Goal: Check status: Check status

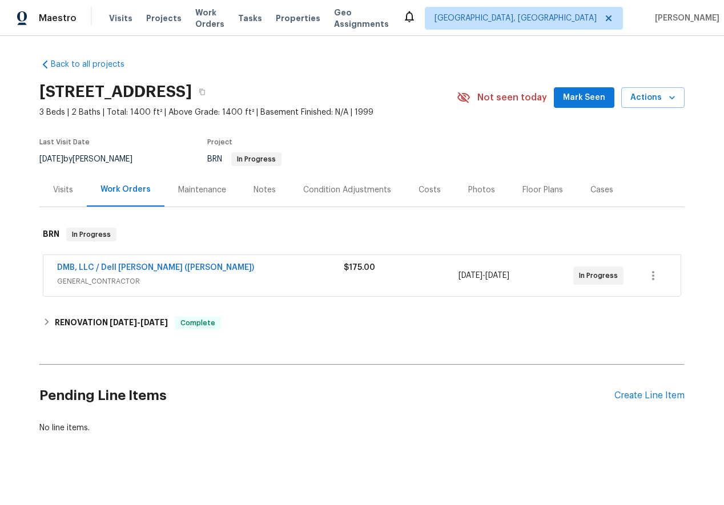
scroll to position [6, 0]
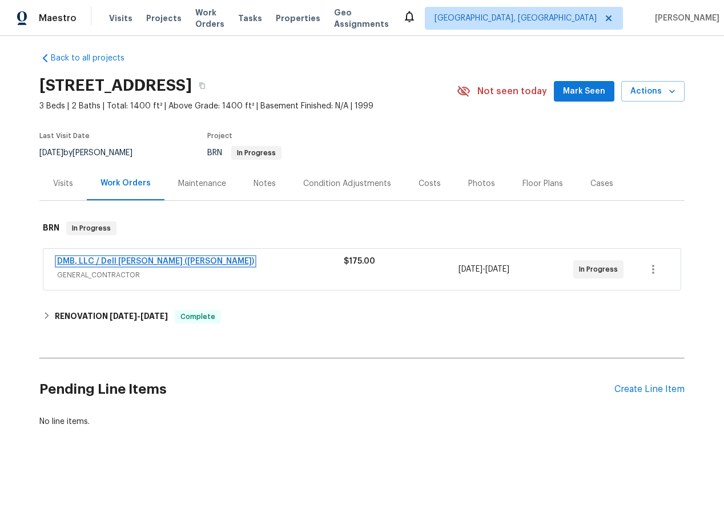
click at [87, 260] on link "DMB, LLC / Dell [PERSON_NAME] ([PERSON_NAME])" at bounding box center [155, 262] width 197 height 8
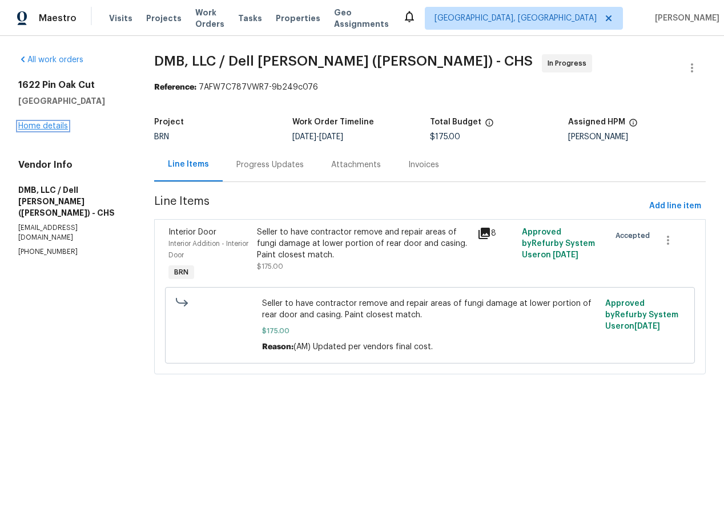
click at [39, 124] on link "Home details" at bounding box center [43, 126] width 50 height 8
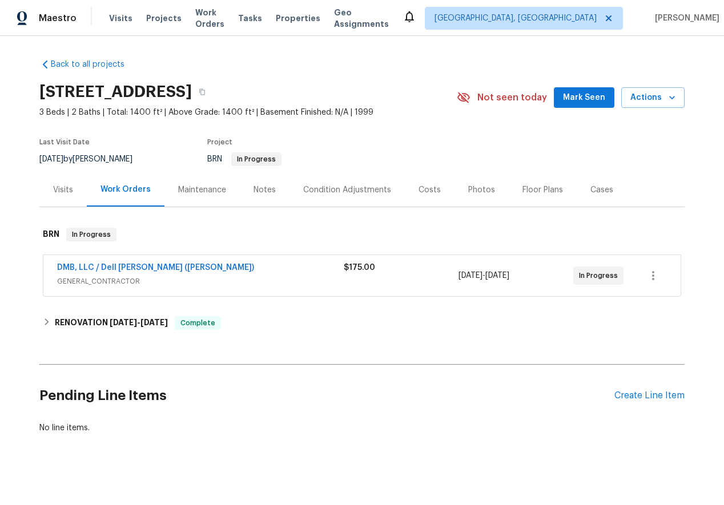
click at [58, 186] on div "Visits" at bounding box center [63, 189] width 20 height 11
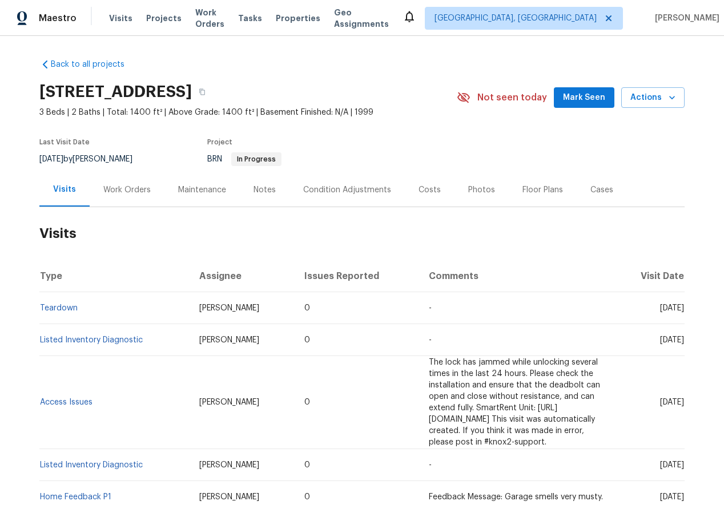
click at [118, 188] on div "Work Orders" at bounding box center [126, 189] width 47 height 11
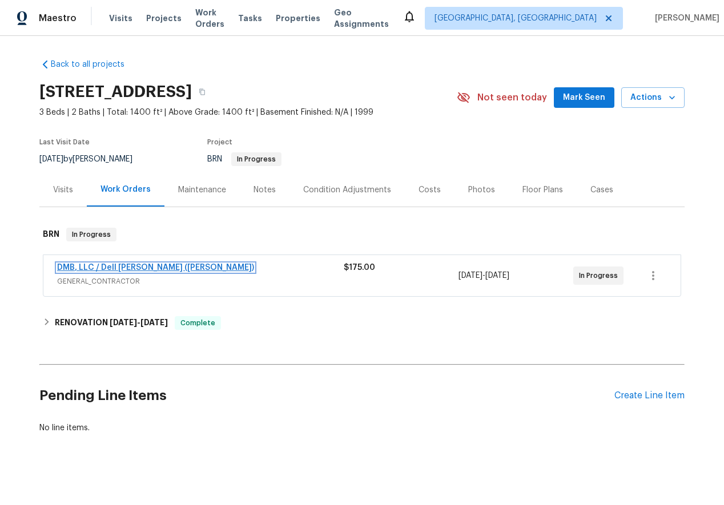
click at [102, 267] on link "DMB, LLC / Dell [PERSON_NAME] ([PERSON_NAME])" at bounding box center [155, 268] width 197 height 8
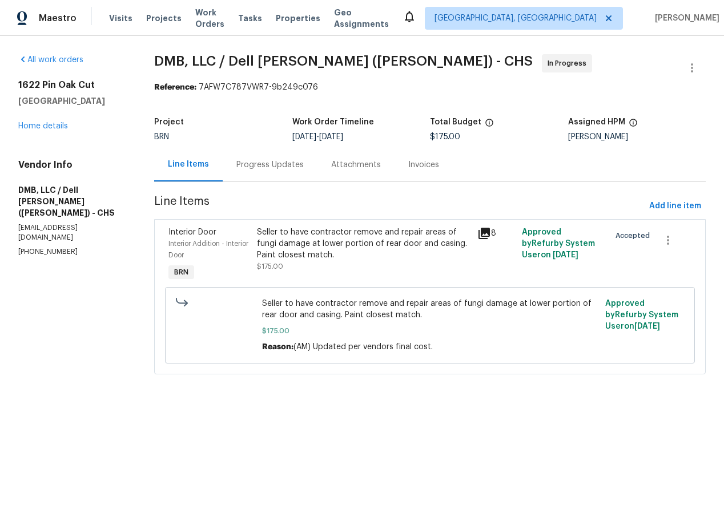
click at [280, 166] on div "Progress Updates" at bounding box center [269, 164] width 67 height 11
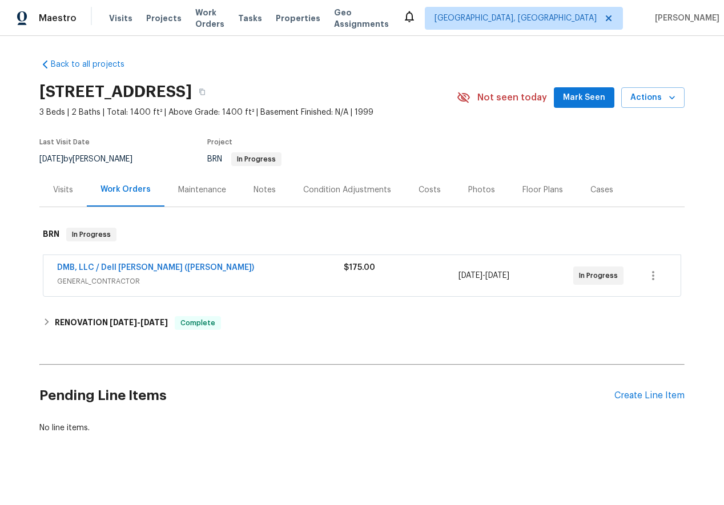
scroll to position [6, 0]
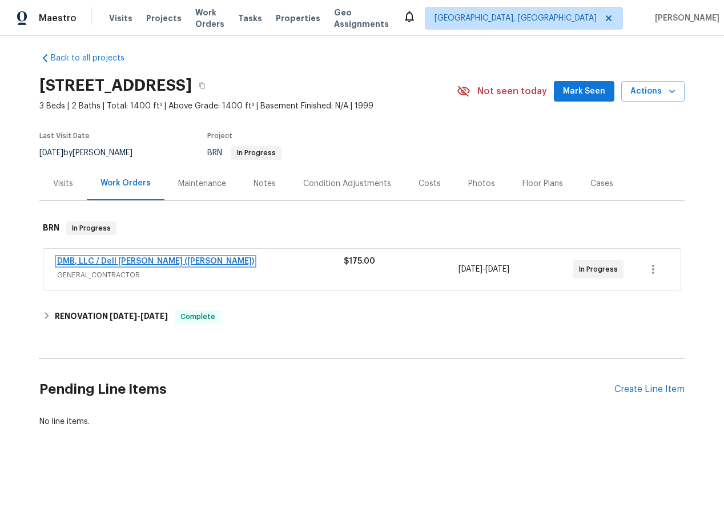
click at [106, 260] on link "DMB, LLC / Dell [PERSON_NAME] ([PERSON_NAME])" at bounding box center [155, 262] width 197 height 8
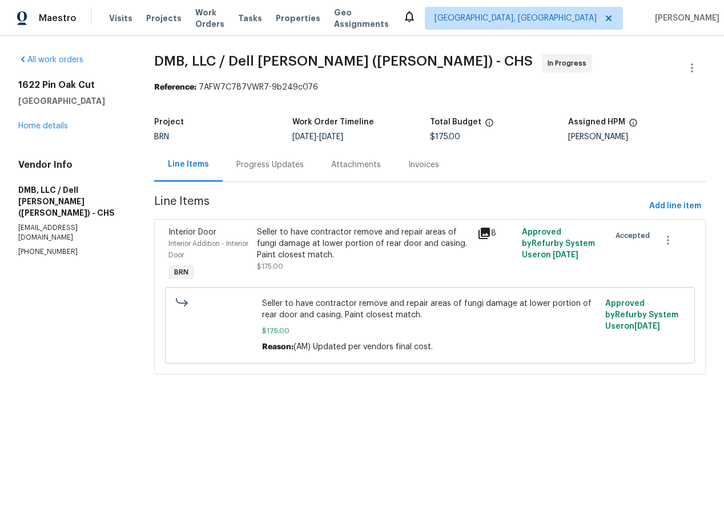
click at [288, 164] on div "Progress Updates" at bounding box center [269, 164] width 67 height 11
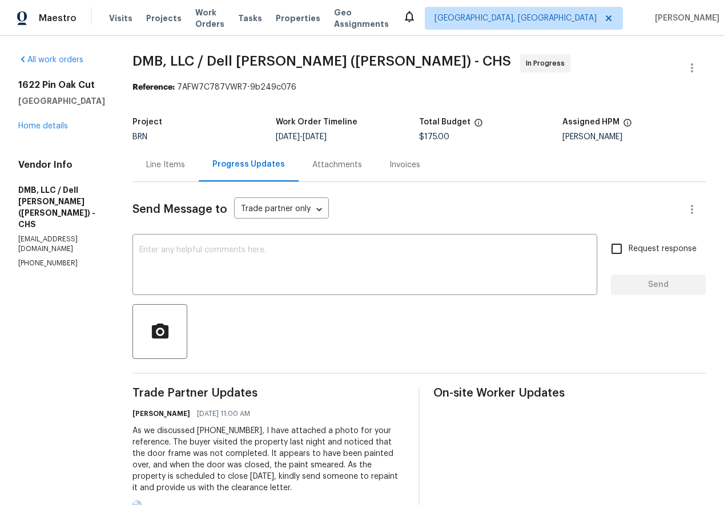
click at [323, 164] on div "Attachments" at bounding box center [337, 164] width 50 height 11
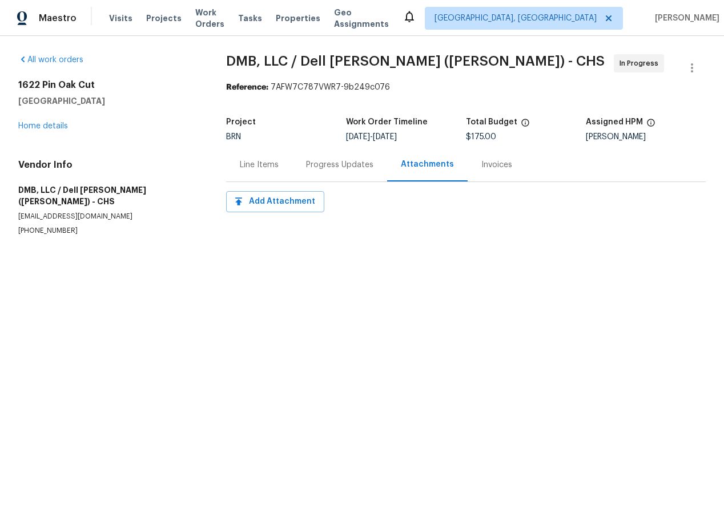
click at [333, 169] on div "Progress Updates" at bounding box center [339, 164] width 67 height 11
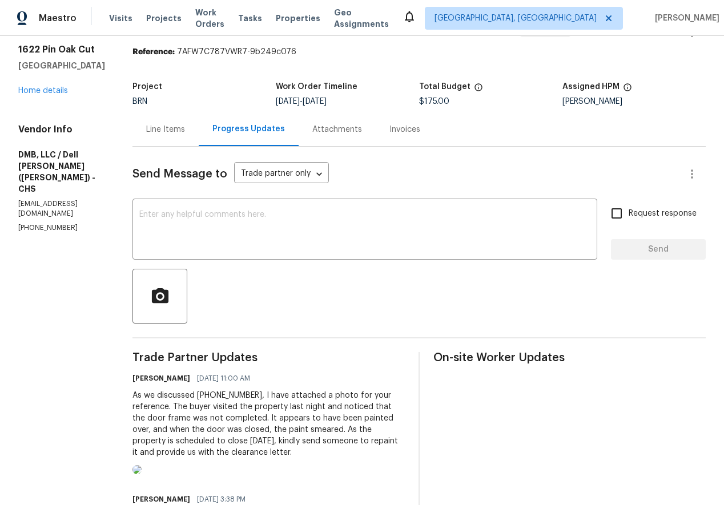
scroll to position [36, 0]
click at [389, 126] on div "Invoices" at bounding box center [404, 128] width 31 height 11
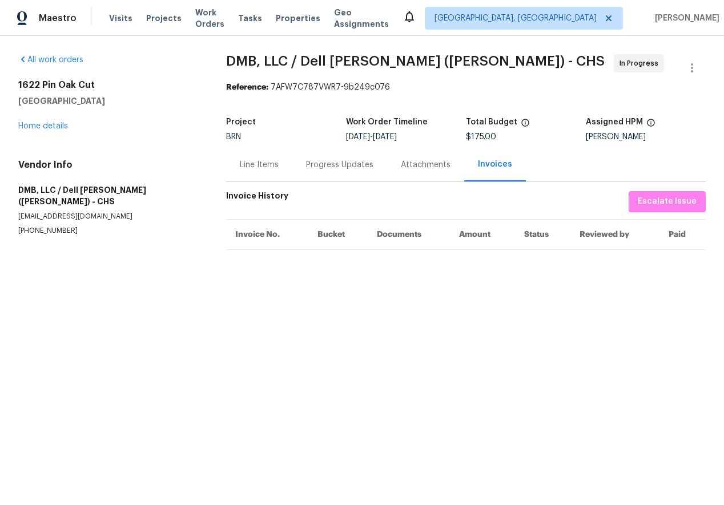
click at [241, 163] on div "Line Items" at bounding box center [259, 164] width 39 height 11
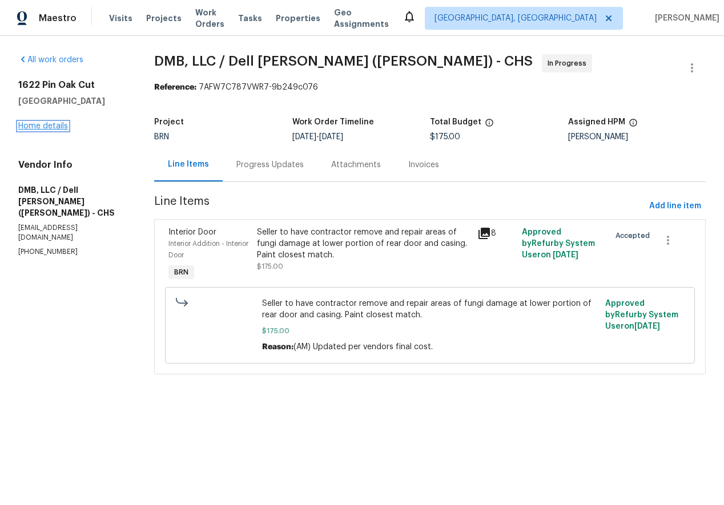
click at [57, 126] on link "Home details" at bounding box center [43, 126] width 50 height 8
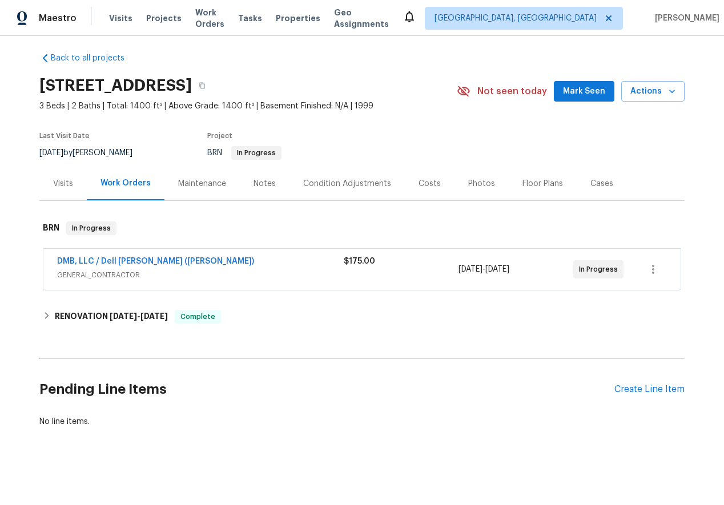
scroll to position [6, 0]
click at [93, 260] on link "DMB, LLC / Dell [PERSON_NAME] ([PERSON_NAME])" at bounding box center [155, 262] width 197 height 8
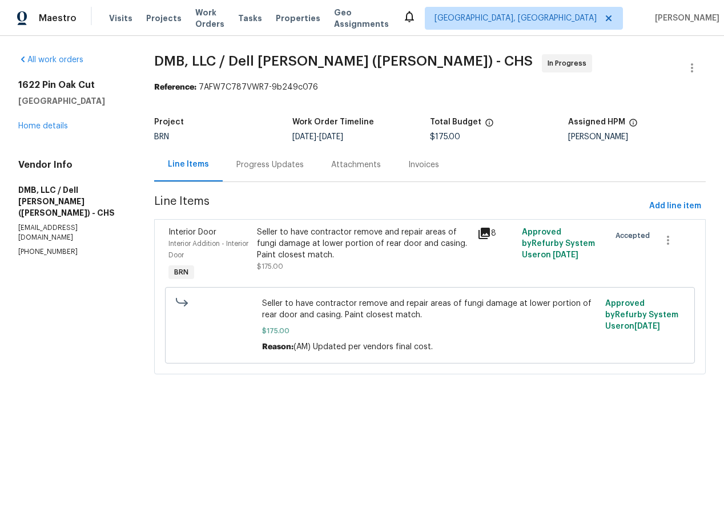
click at [254, 167] on div "Progress Updates" at bounding box center [269, 164] width 67 height 11
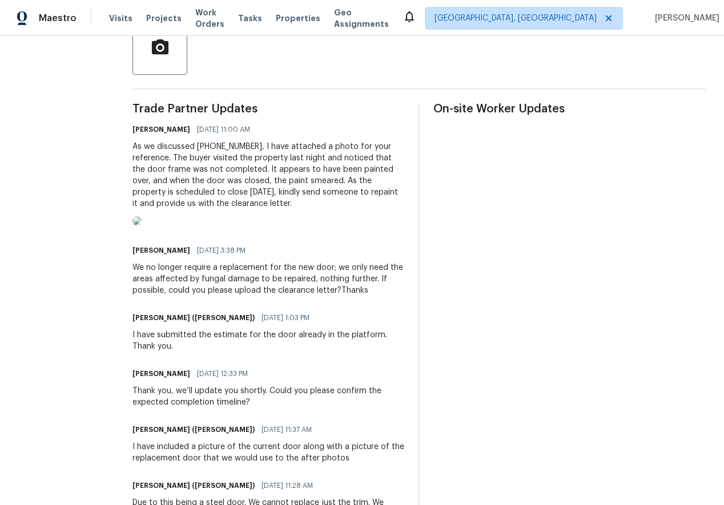
scroll to position [286, 0]
